Goal: Transaction & Acquisition: Book appointment/travel/reservation

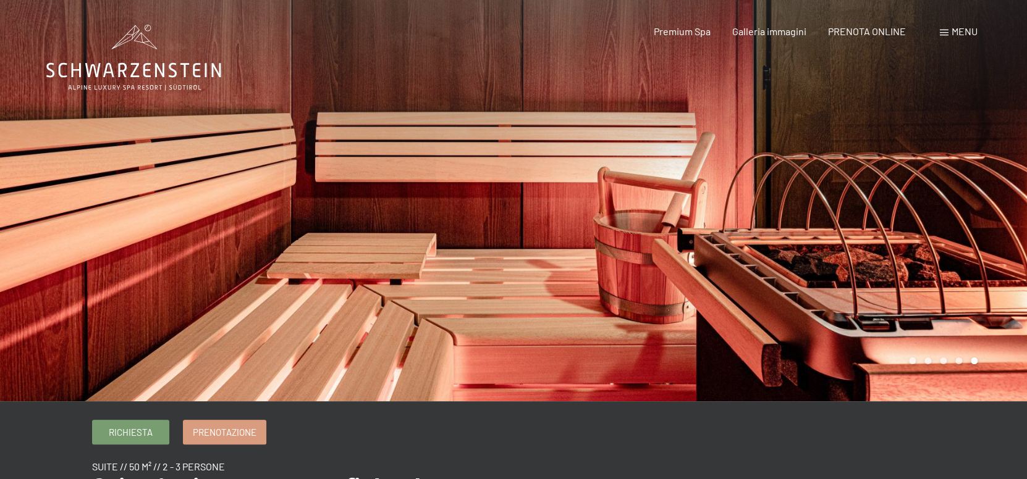
click at [121, 69] on icon at bounding box center [133, 58] width 175 height 66
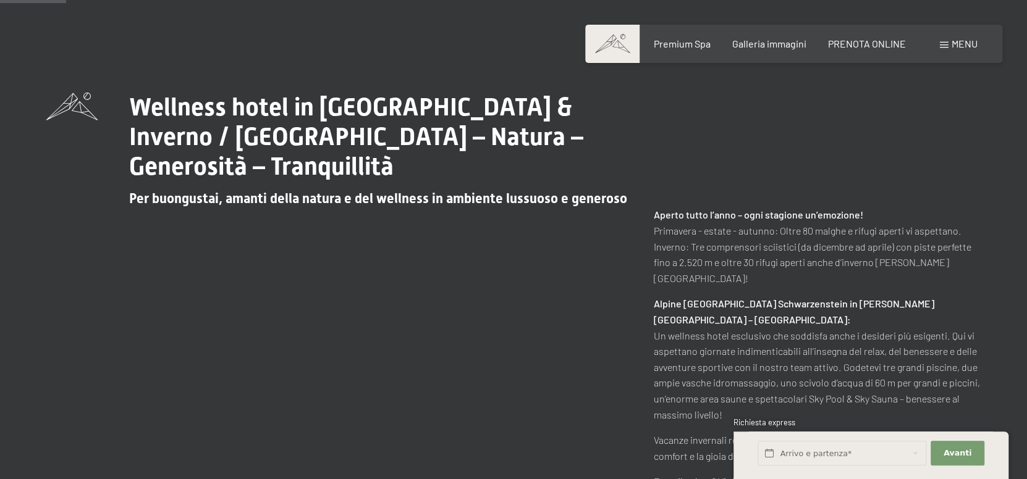
scroll to position [494, 0]
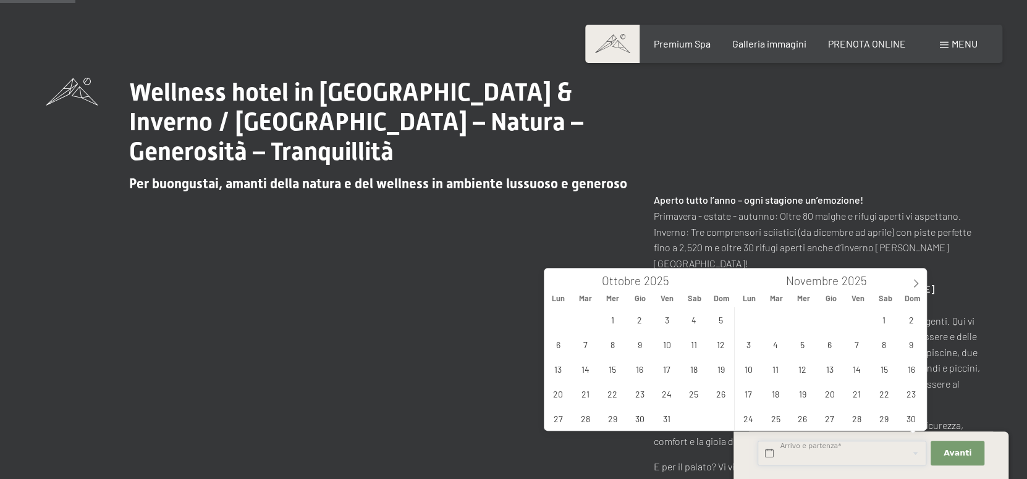
click at [871, 450] on input "text" at bounding box center [841, 453] width 169 height 25
click at [915, 285] on icon at bounding box center [916, 283] width 4 height 8
click at [877, 319] on span "6" at bounding box center [884, 320] width 24 height 24
click at [751, 345] on span "8" at bounding box center [748, 344] width 24 height 24
type input "Sab. 06/12/2025 - Lun. 08/12/2025"
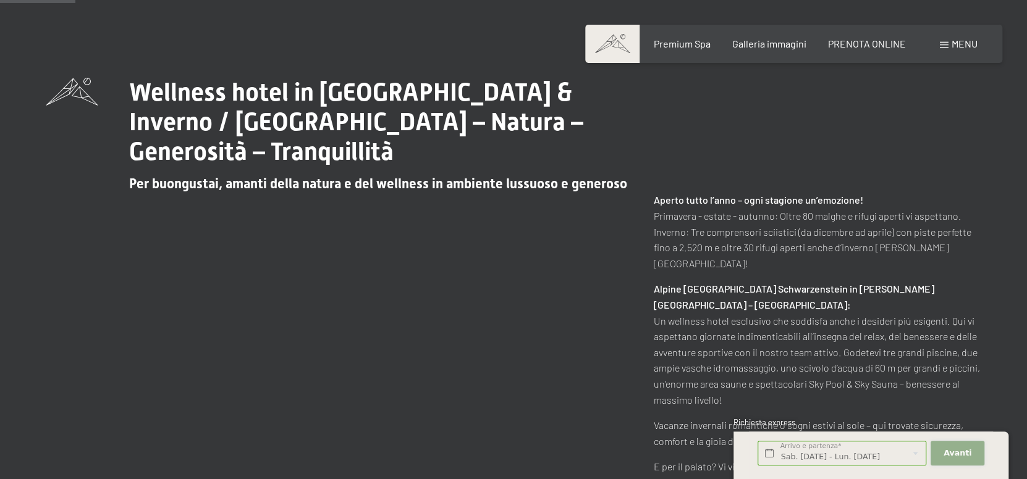
click at [960, 453] on span "Avanti" at bounding box center [957, 453] width 28 height 11
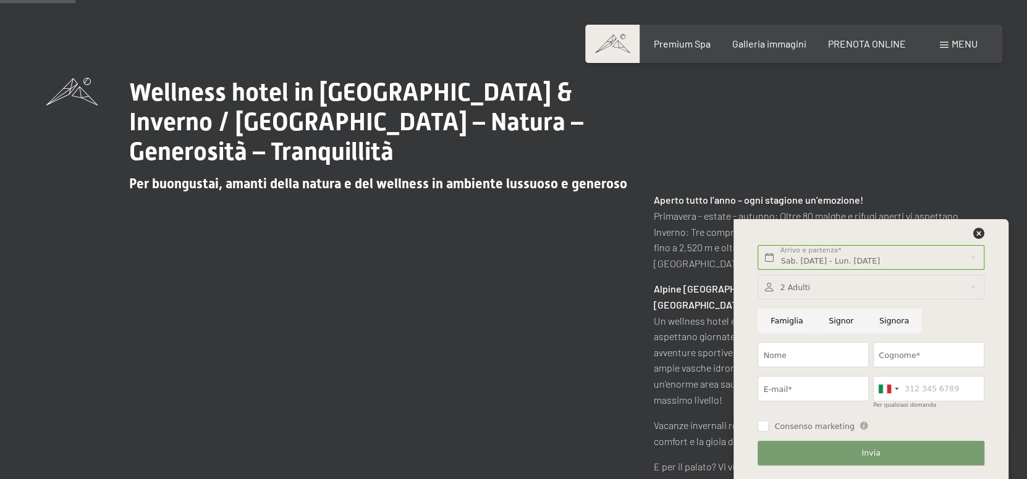
click at [785, 323] on input "Famiglia" at bounding box center [786, 321] width 58 height 25
radio input "true"
click at [809, 286] on div at bounding box center [870, 287] width 226 height 25
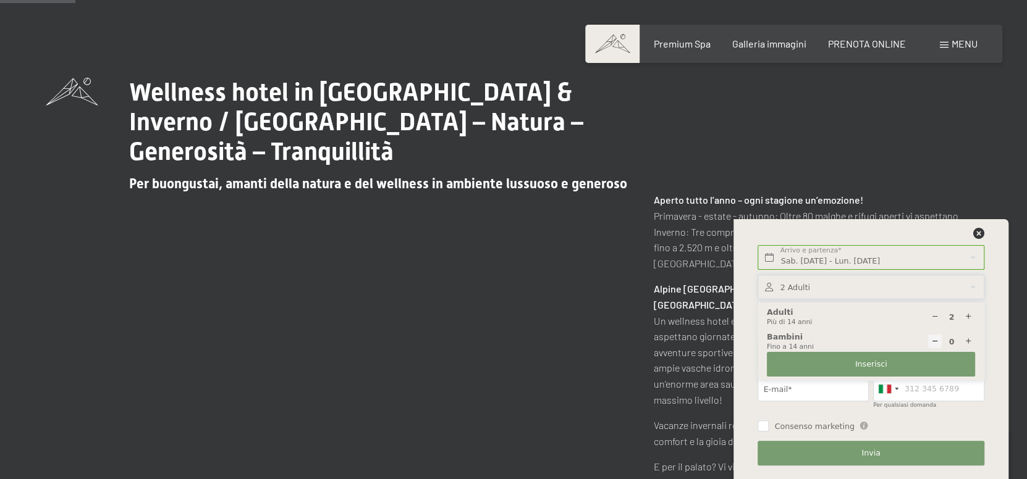
click at [966, 342] on icon at bounding box center [968, 342] width 8 height 8
type input "1"
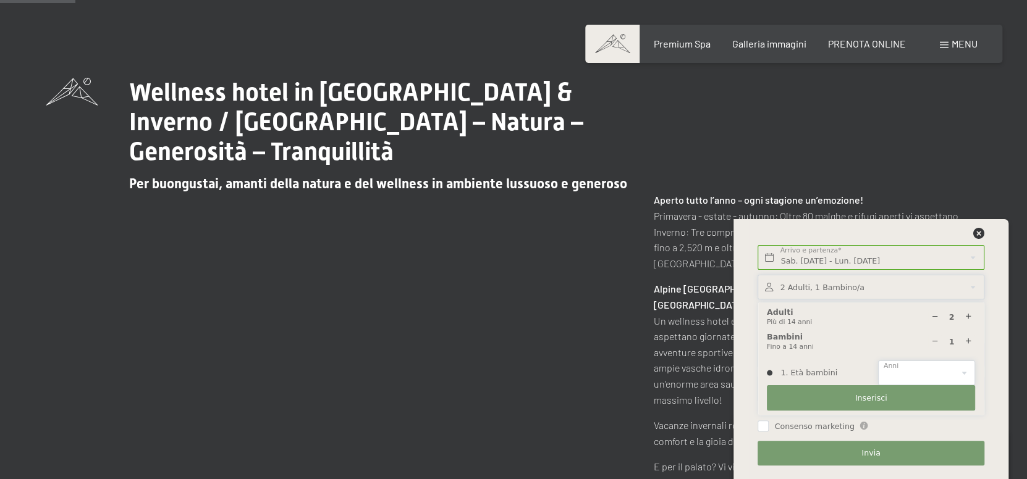
click at [945, 371] on select "0 1 2 3 4 5 6 7 8 9 10 11 12 13 14" at bounding box center [926, 373] width 97 height 25
select select "10"
click at [878, 361] on select "0 1 2 3 4 5 6 7 8 9 10 11 12 13 14" at bounding box center [926, 373] width 97 height 25
click at [872, 399] on span "Inserisci" at bounding box center [871, 398] width 32 height 11
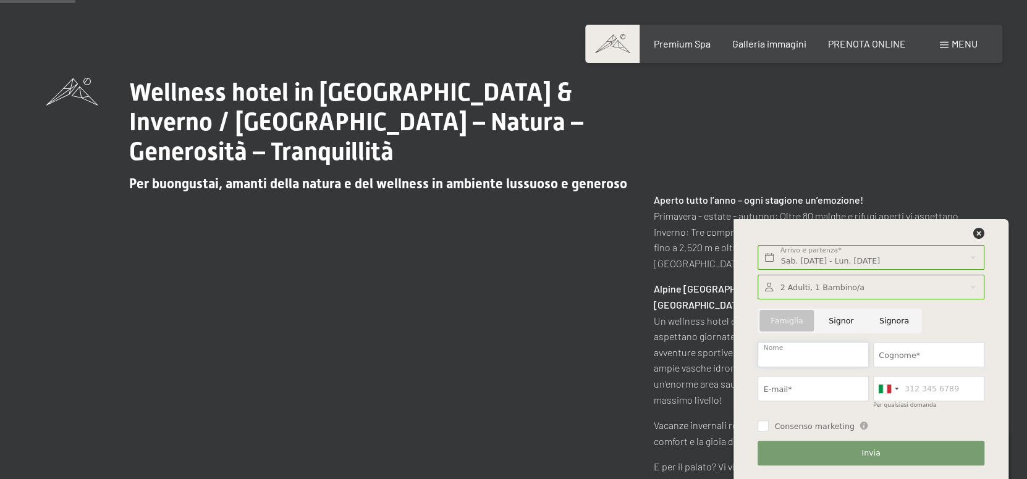
click at [796, 361] on input "Nome" at bounding box center [812, 354] width 111 height 25
click at [747, 408] on div "Sab. 06/12/2025 - Lun. 08/12/2025 Arrivo e partenza* 2 Notti Avanti Nascondere …" at bounding box center [870, 349] width 275 height 260
click at [978, 234] on icon at bounding box center [978, 233] width 11 height 11
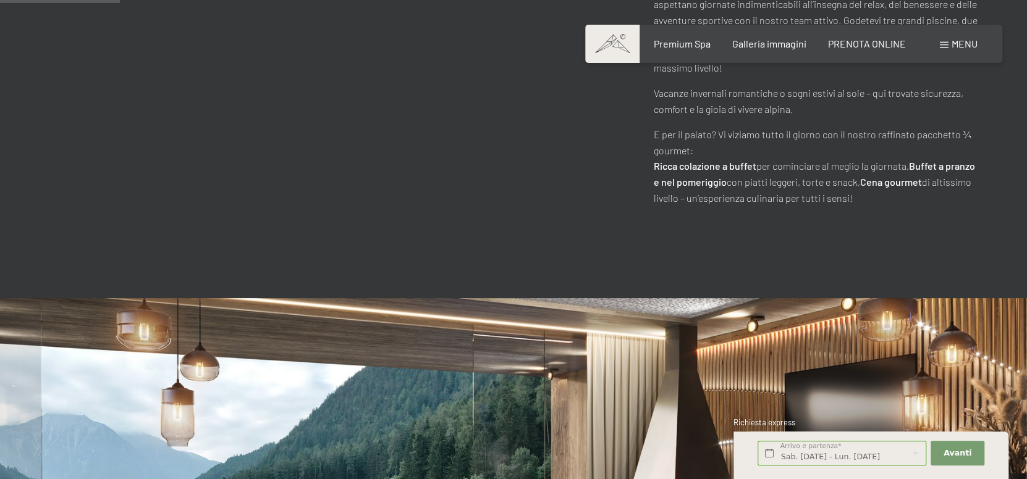
scroll to position [927, 0]
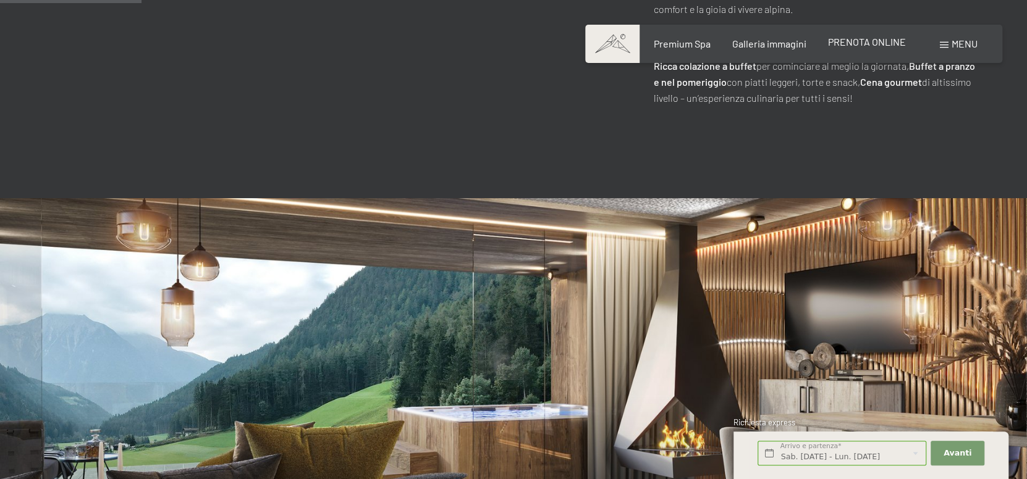
click at [868, 43] on span "PRENOTA ONLINE" at bounding box center [867, 42] width 78 height 12
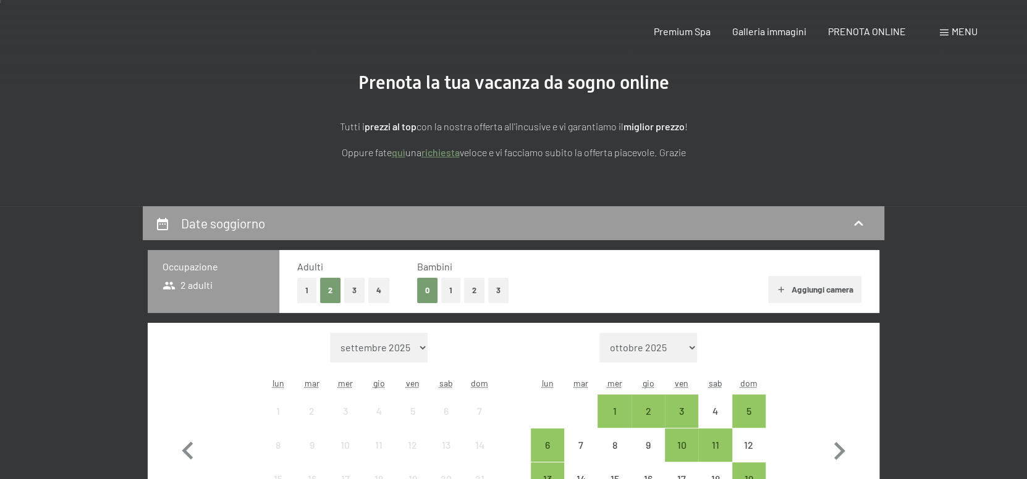
scroll to position [185, 0]
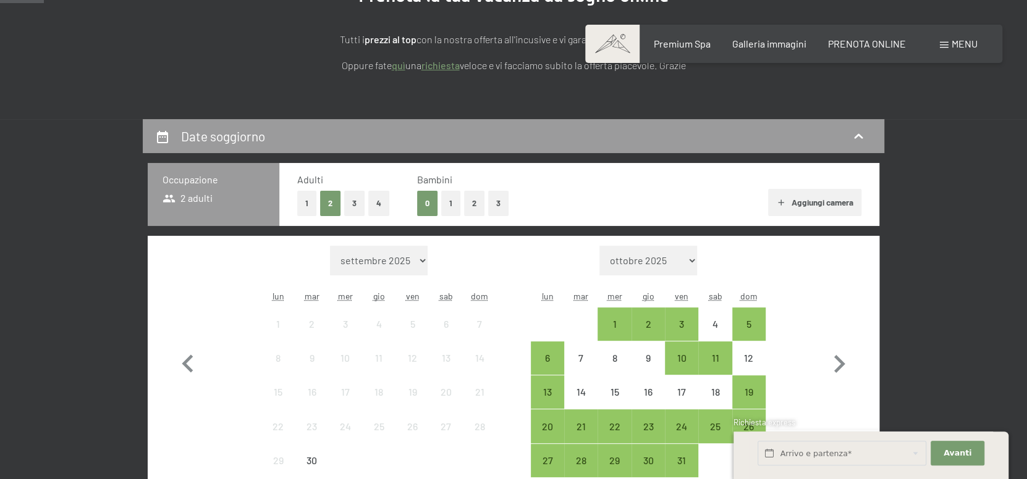
click at [452, 209] on button "1" at bounding box center [450, 203] width 19 height 25
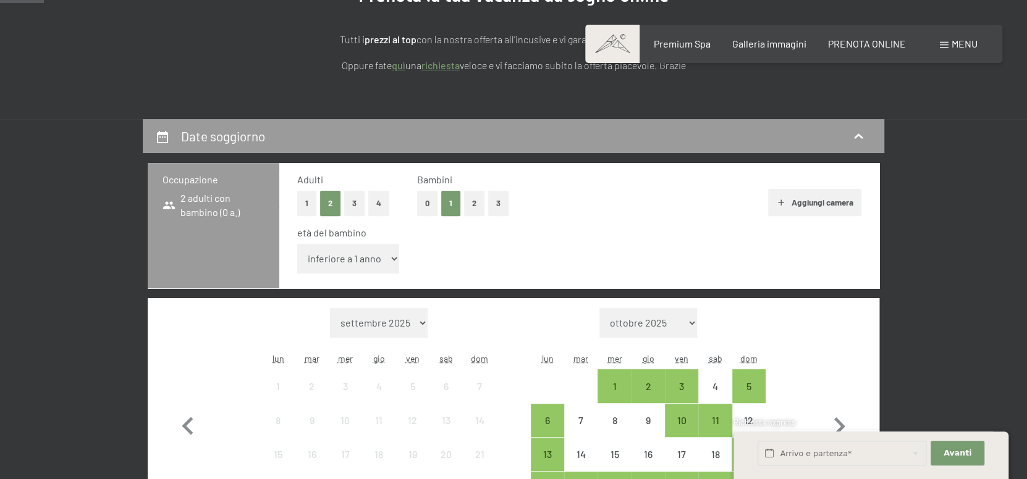
click at [382, 261] on select "inferiore a 1 anno 1 anno 2 anni 3 anni 4 anni 5 anni 6 anni 7 anni 8 anni 9 an…" at bounding box center [348, 259] width 102 height 30
select select "10"
click at [297, 244] on select "inferiore a 1 anno 1 anno 2 anni 3 anni 4 anni 5 anni 6 anni 7 anni 8 anni 9 an…" at bounding box center [348, 259] width 102 height 30
click at [532, 237] on div "età del bambino" at bounding box center [574, 233] width 554 height 14
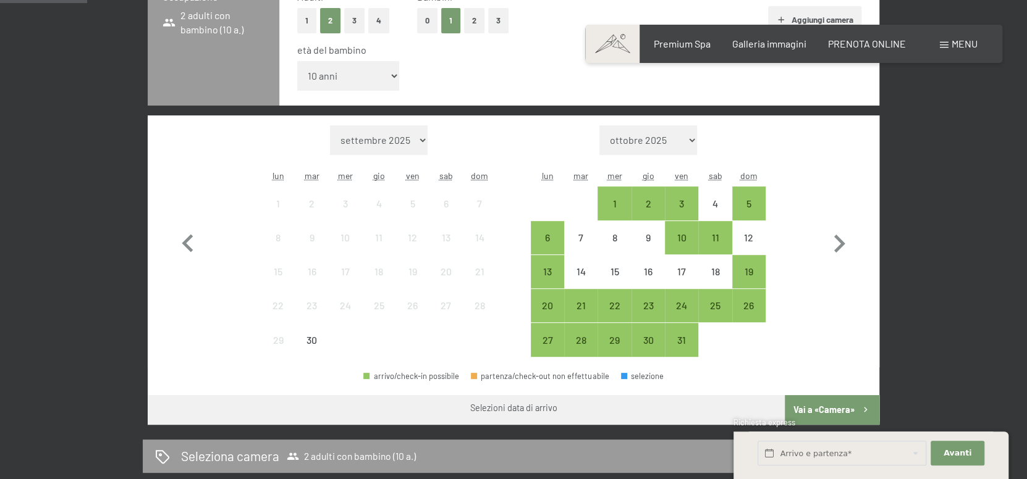
scroll to position [371, 0]
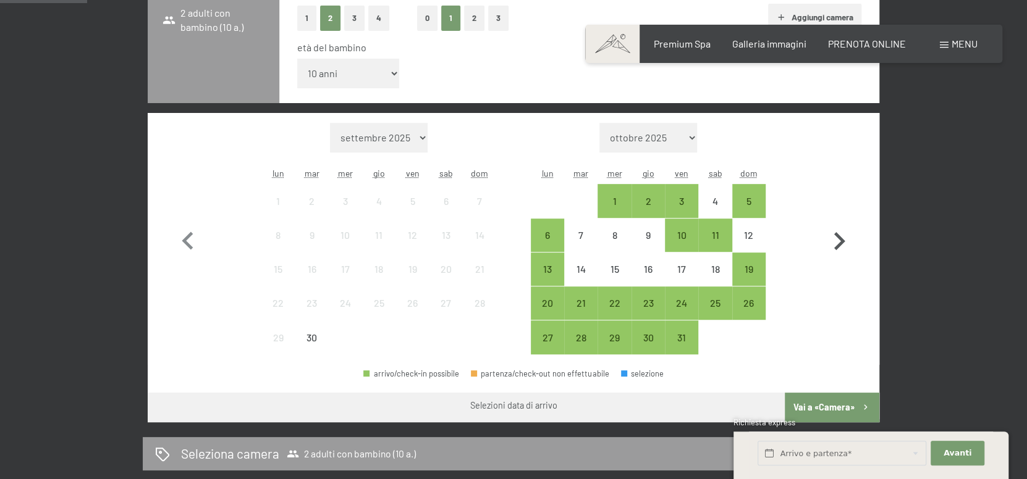
click at [843, 237] on icon "button" at bounding box center [839, 242] width 36 height 36
select select "[DATE]"
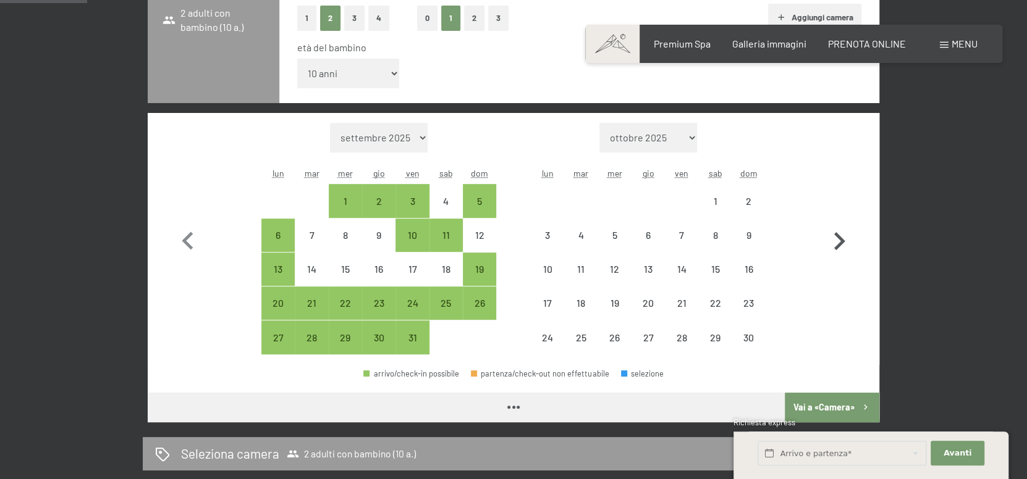
click at [843, 237] on icon "button" at bounding box center [839, 242] width 36 height 36
select select "[DATE]"
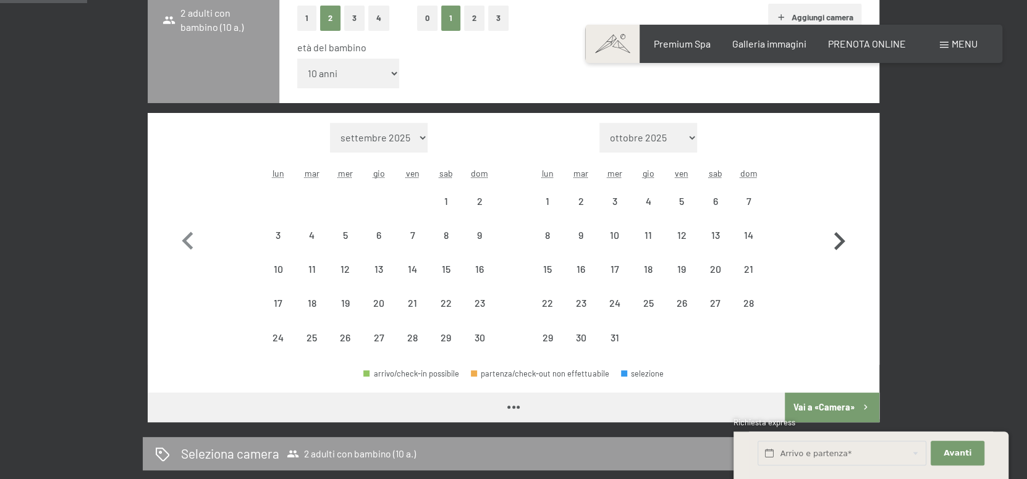
select select "[DATE]"
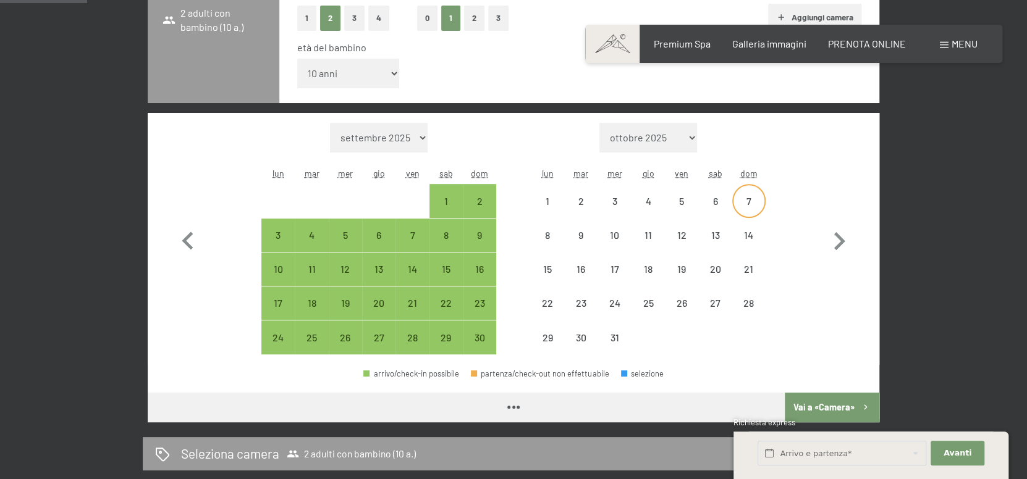
select select "[DATE]"
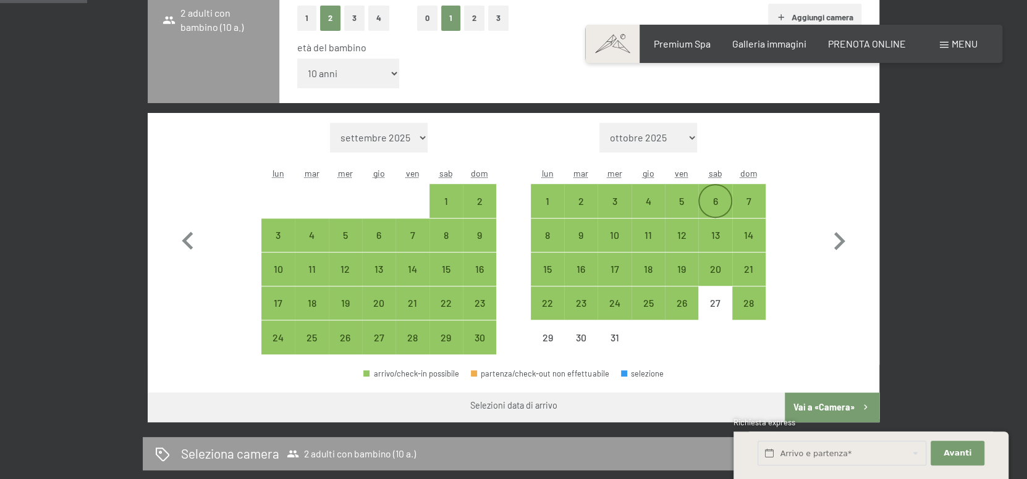
click at [712, 203] on div "6" at bounding box center [714, 211] width 31 height 31
select select "[DATE]"
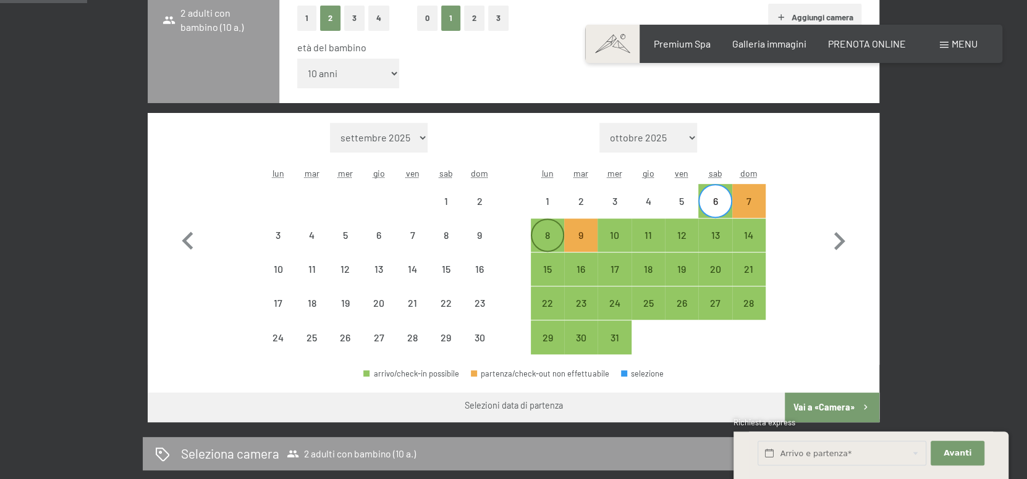
click at [552, 232] on div "8" at bounding box center [547, 245] width 31 height 31
select select "[DATE]"
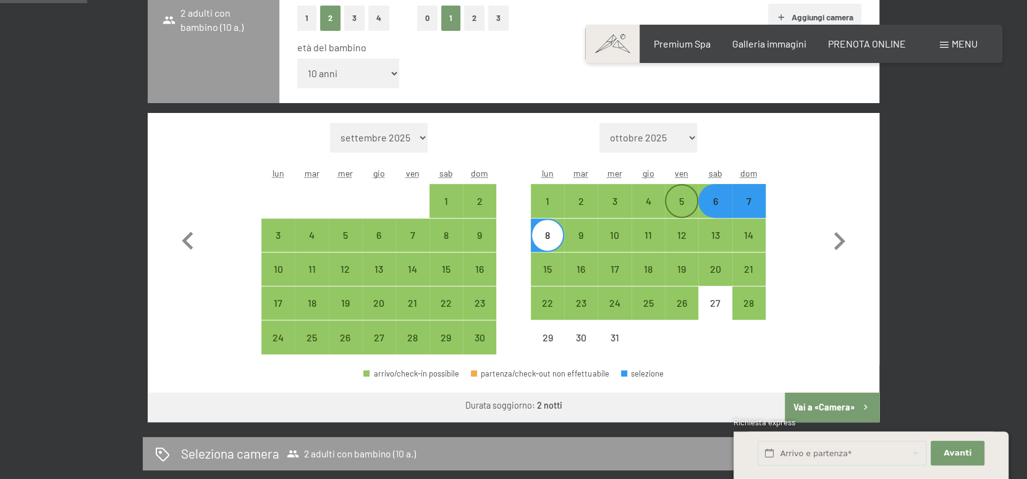
click at [683, 203] on div "5" at bounding box center [681, 211] width 31 height 31
select select "[DATE]"
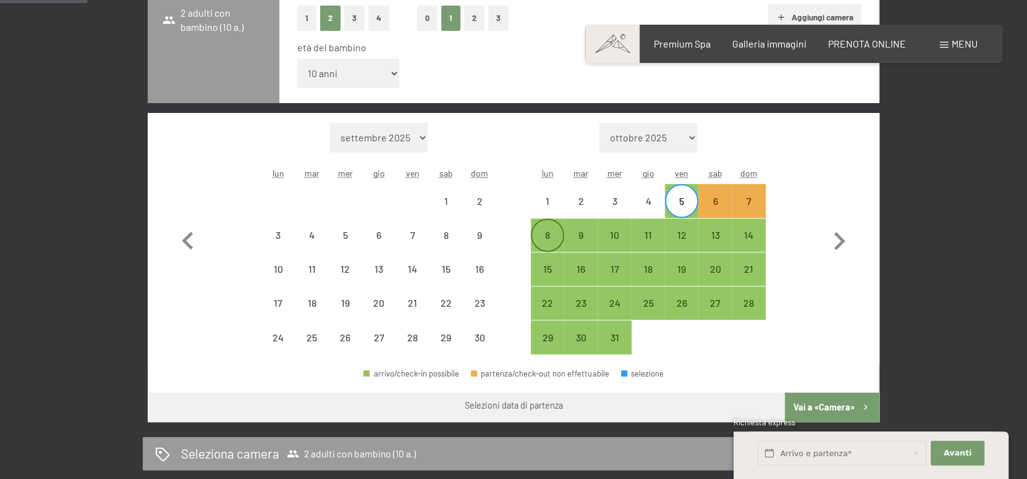
click at [542, 237] on div "8" at bounding box center [547, 245] width 31 height 31
select select "[DATE]"
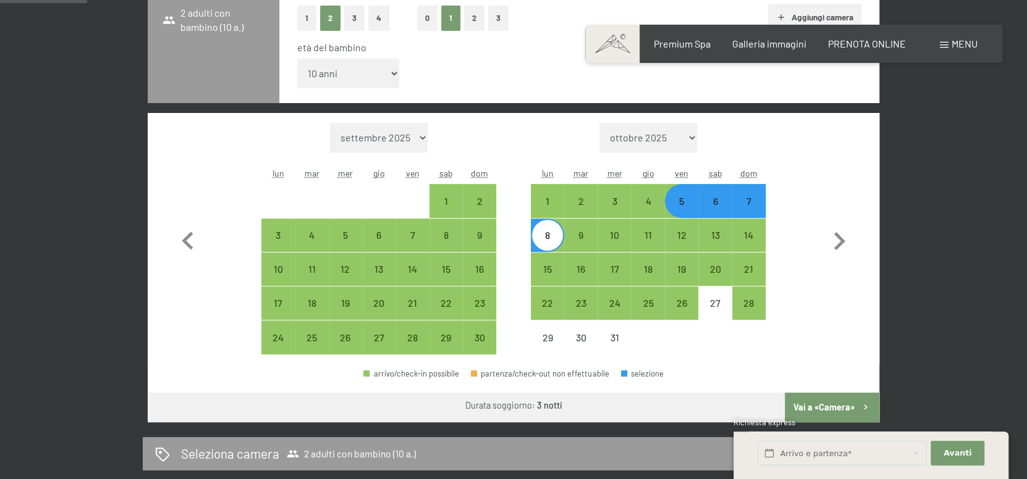
click at [832, 408] on button "Vai a «Camera»" at bounding box center [832, 408] width 95 height 30
select select "[DATE]"
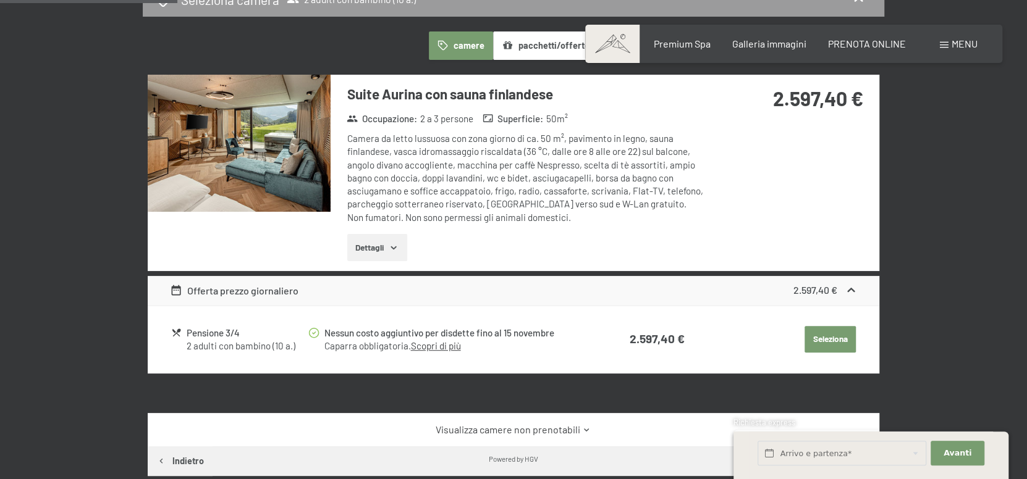
scroll to position [305, 0]
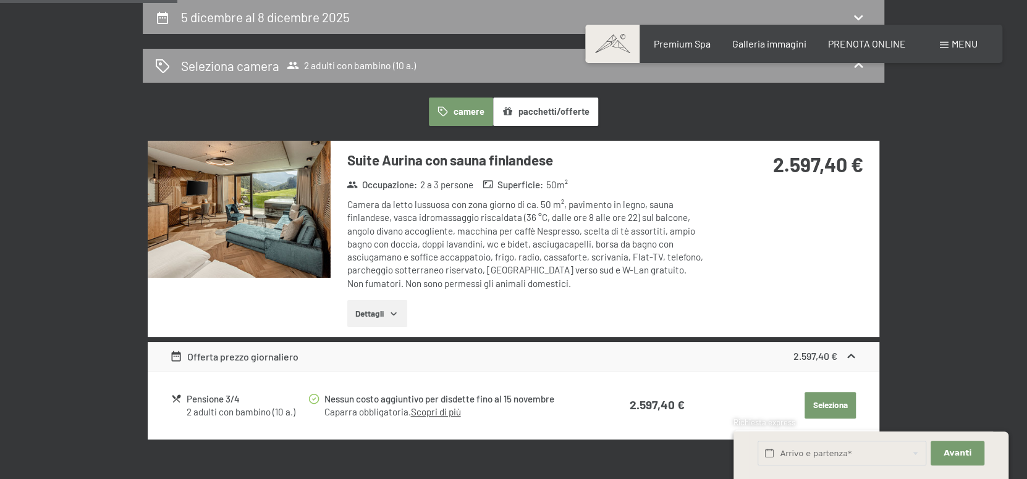
click at [401, 319] on button "Dettagli" at bounding box center [377, 313] width 60 height 27
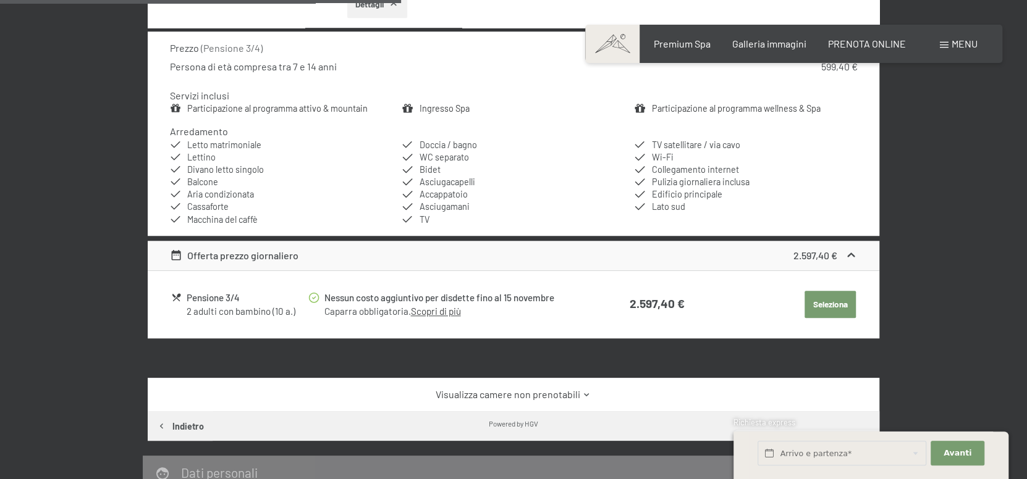
scroll to position [618, 0]
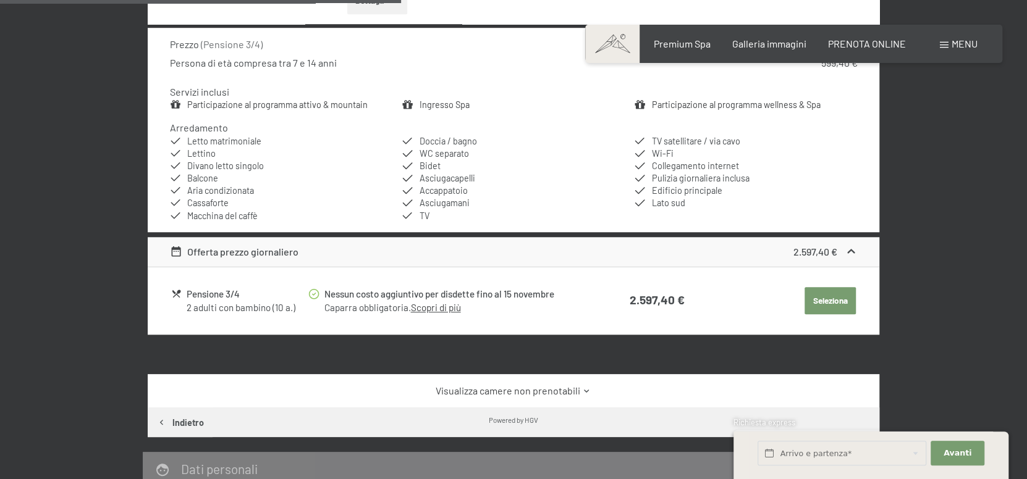
click at [446, 310] on link "Scopri di più" at bounding box center [435, 307] width 50 height 11
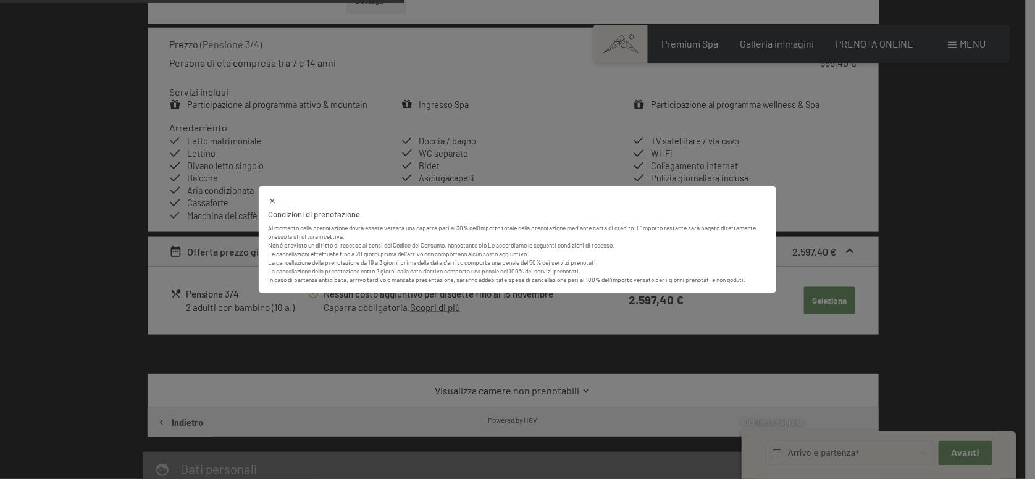
click at [819, 209] on div "Condizioni di prenotazione Al momento della prenotazione dovrà essere versata u…" at bounding box center [517, 239] width 1035 height 479
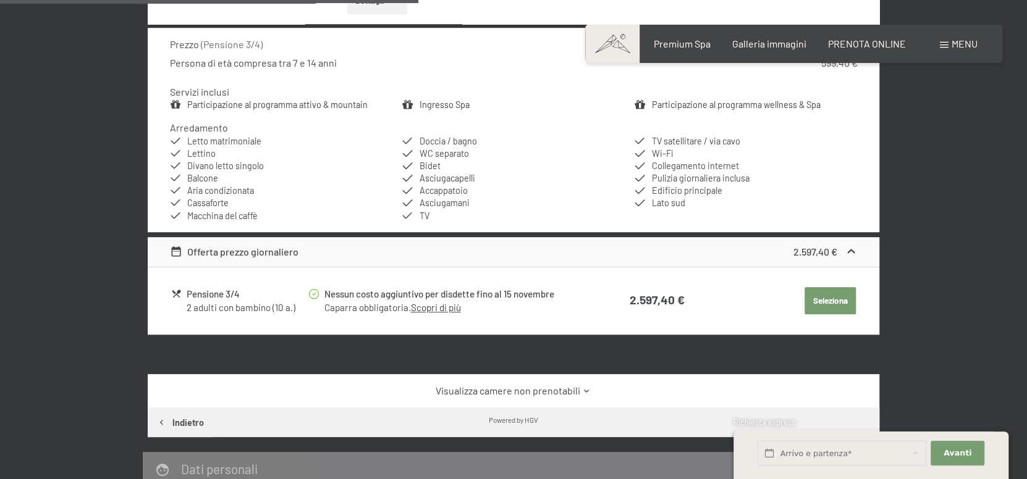
scroll to position [741, 0]
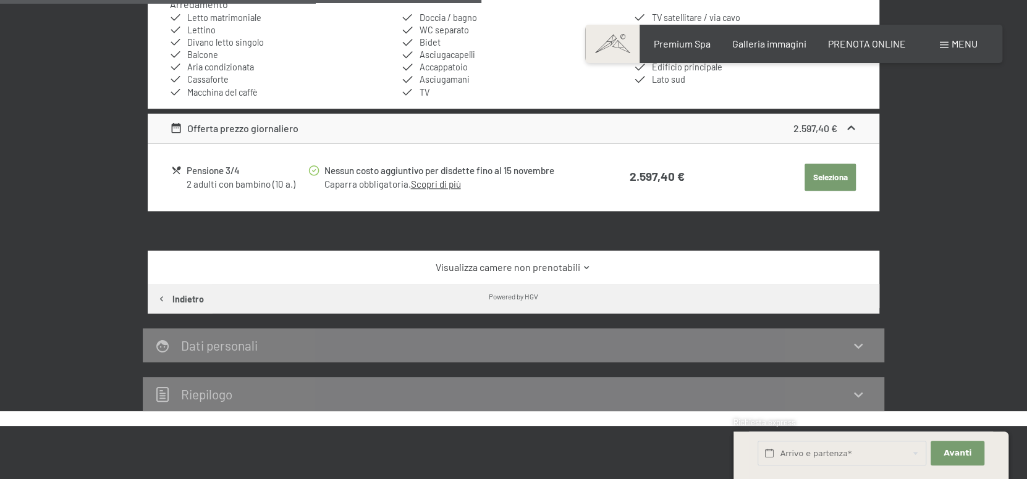
click at [560, 269] on link "Visualizza camere non prenotabili" at bounding box center [514, 268] width 688 height 14
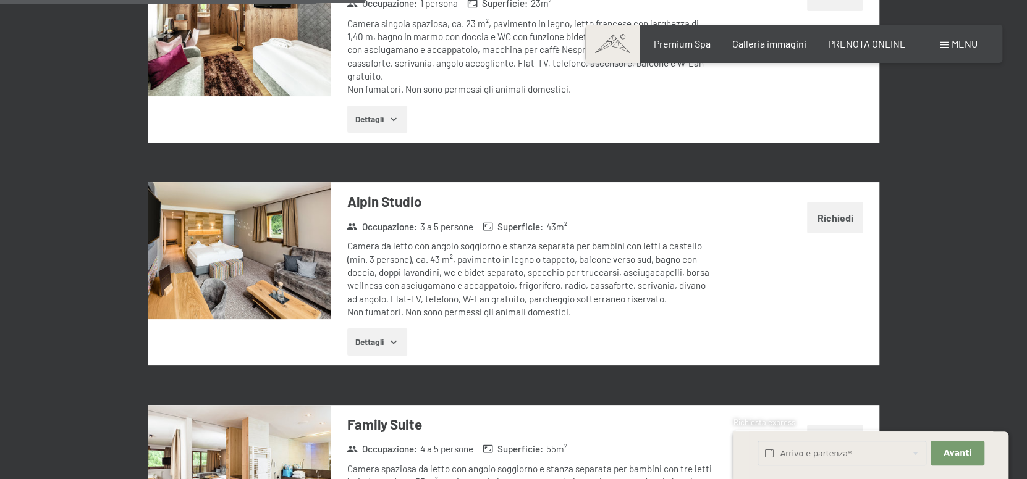
scroll to position [1545, 0]
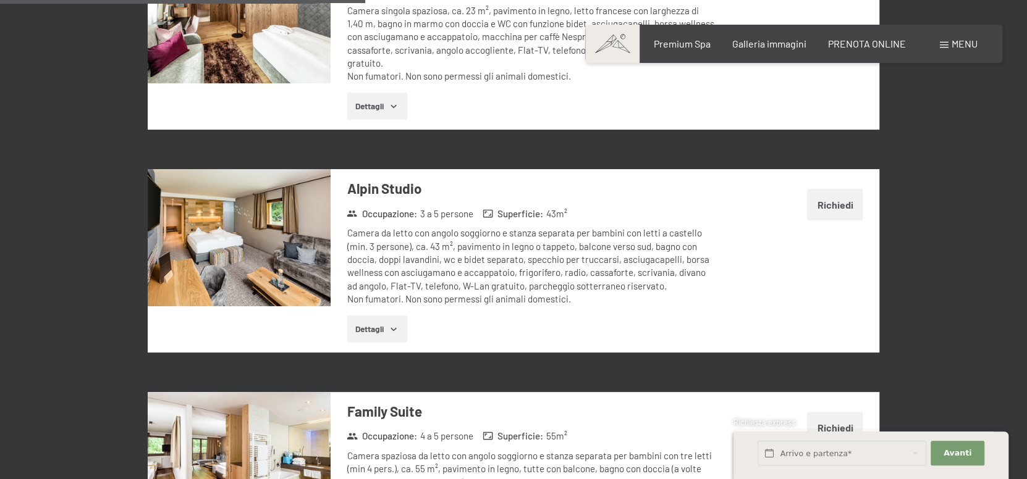
click at [385, 323] on button "Dettagli" at bounding box center [377, 329] width 60 height 27
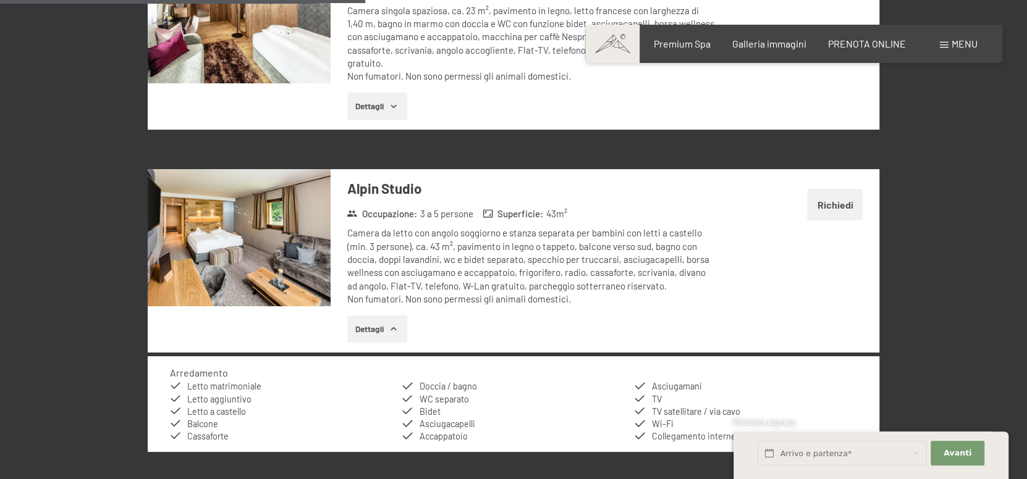
click at [188, 246] on img at bounding box center [239, 237] width 183 height 137
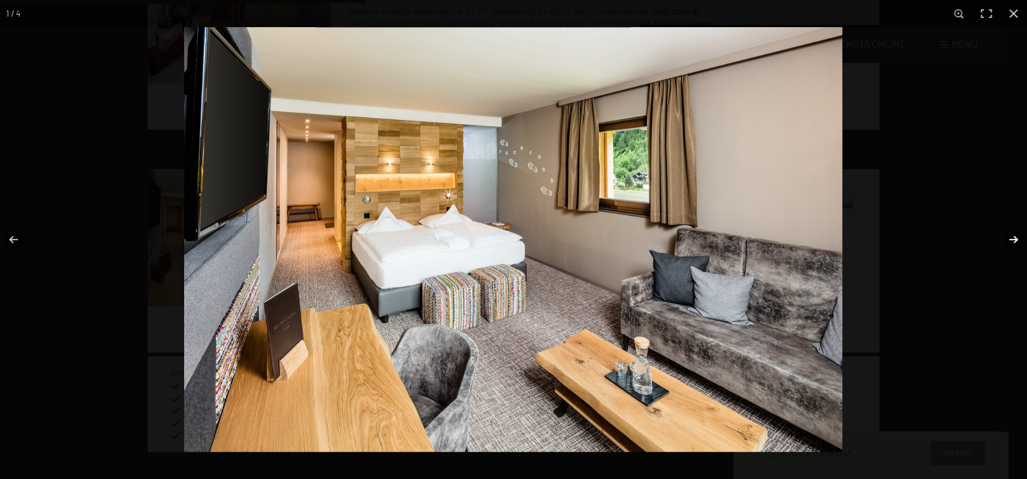
click at [1014, 235] on button "button" at bounding box center [1005, 240] width 43 height 62
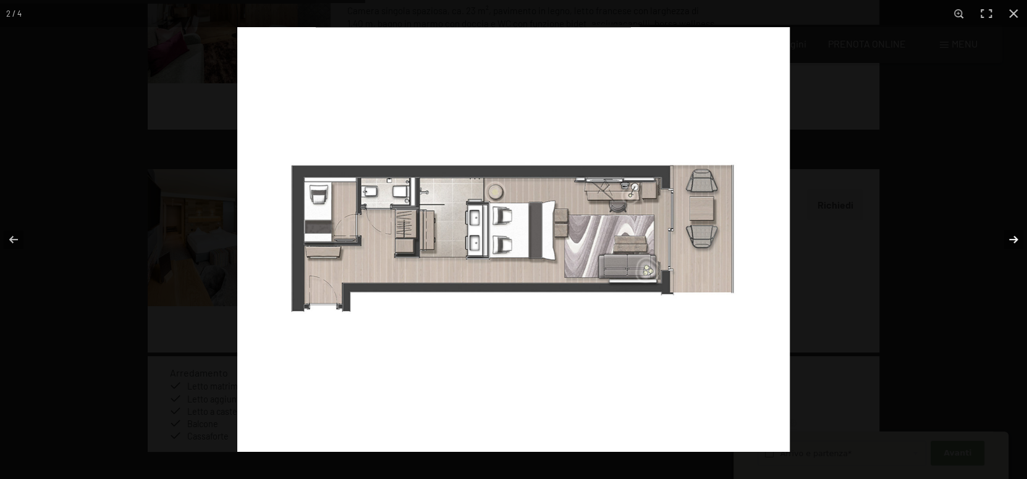
click at [1014, 235] on button "button" at bounding box center [1005, 240] width 43 height 62
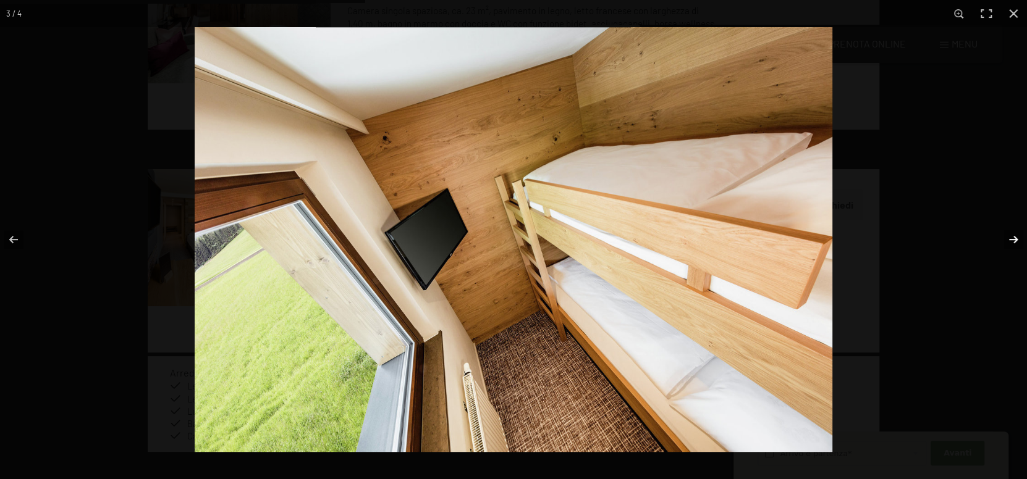
click at [1014, 235] on button "button" at bounding box center [1005, 240] width 43 height 62
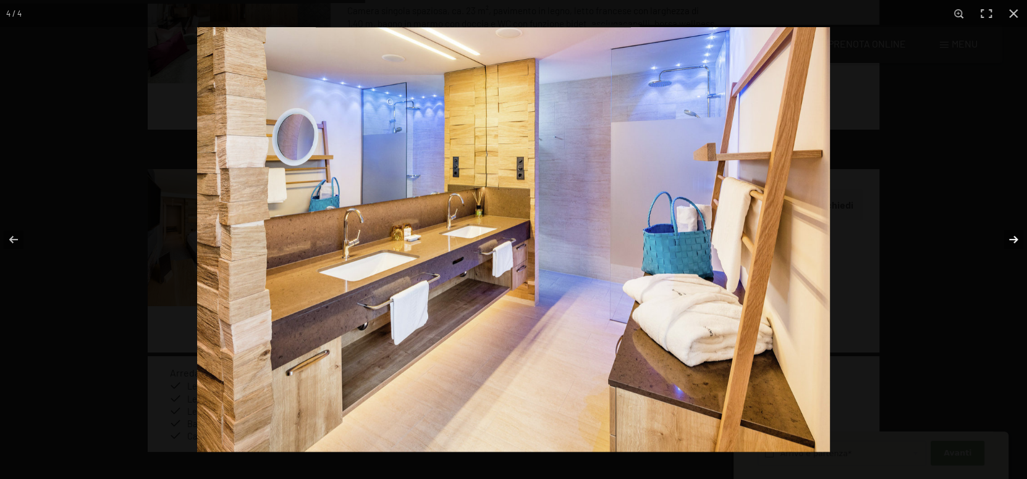
click at [1014, 235] on button "button" at bounding box center [1005, 240] width 43 height 62
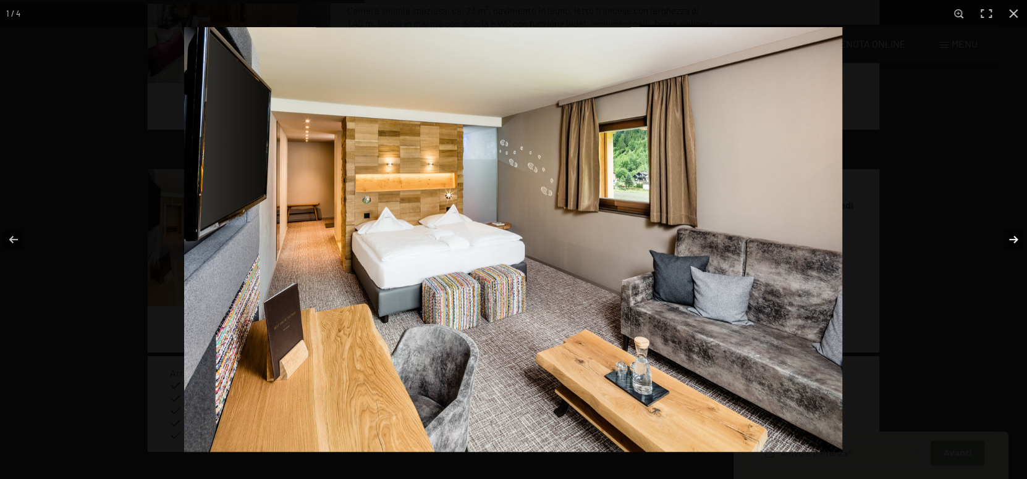
click at [1014, 235] on button "button" at bounding box center [1005, 240] width 43 height 62
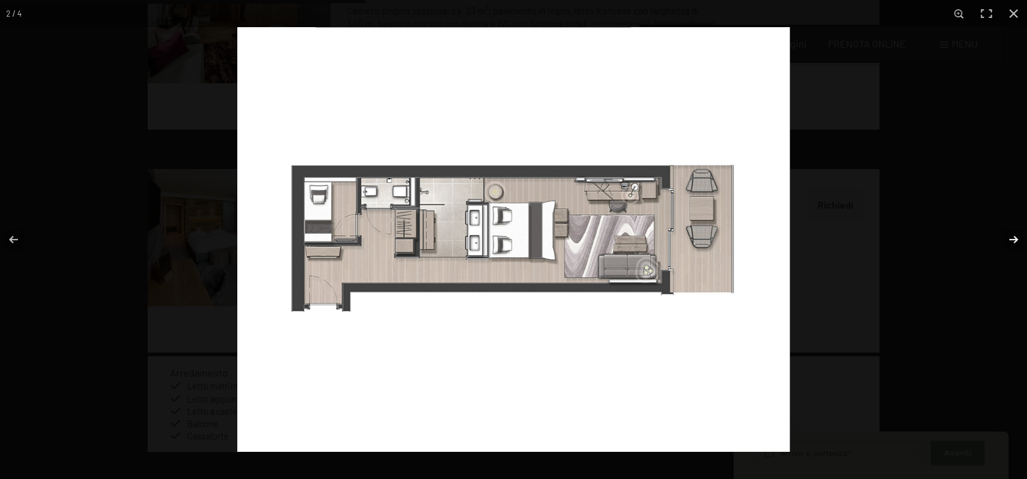
click at [1014, 235] on button "button" at bounding box center [1005, 240] width 43 height 62
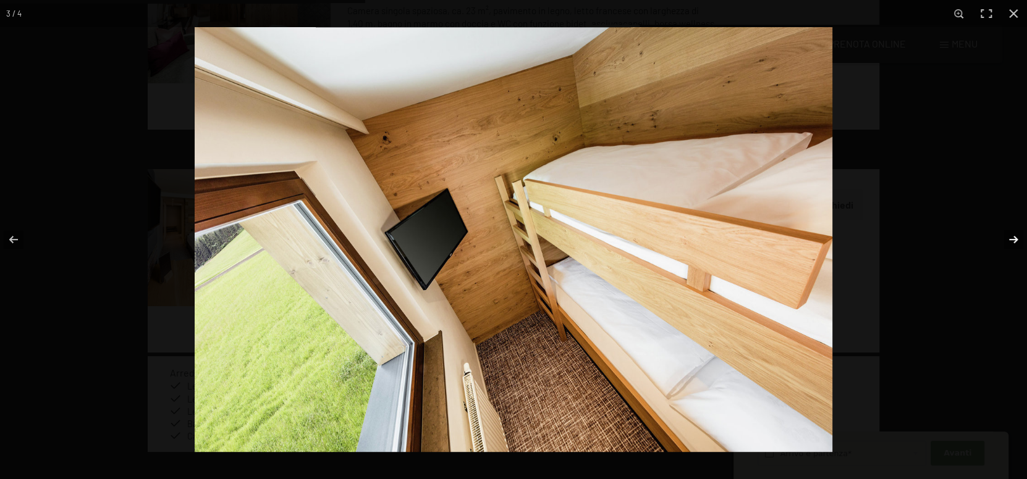
click at [1014, 235] on button "button" at bounding box center [1005, 240] width 43 height 62
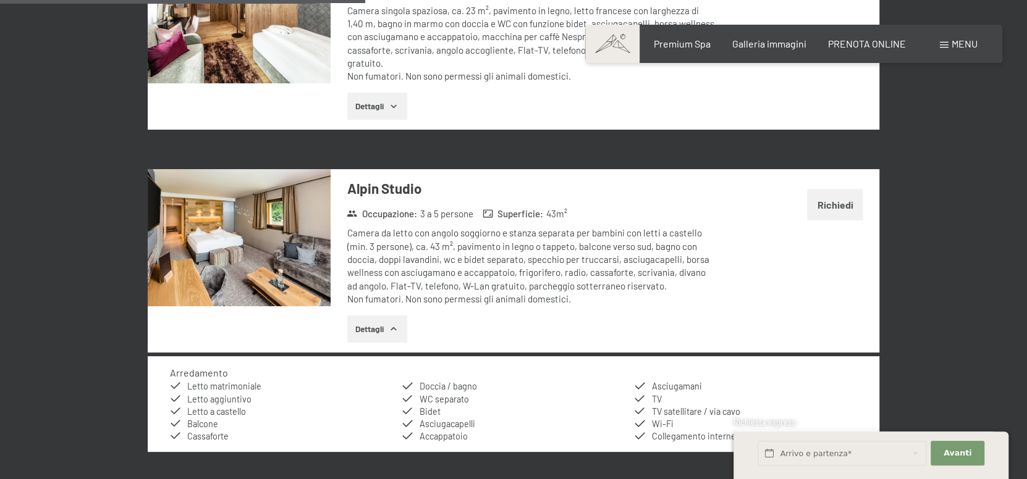
click at [0, 0] on button "button" at bounding box center [0, 0] width 0 height 0
click at [832, 191] on button "Richiedi" at bounding box center [835, 205] width 56 height 32
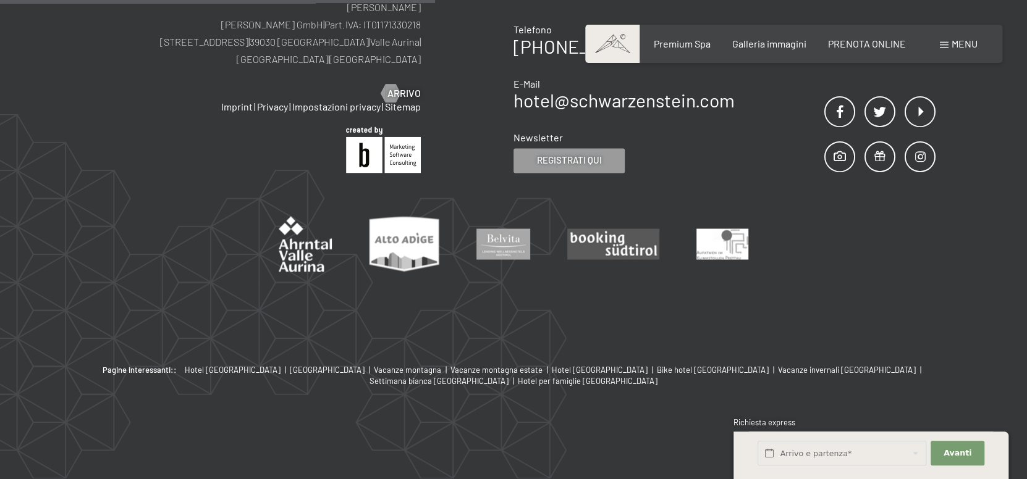
scroll to position [305, 0]
